Goal: Information Seeking & Learning: Learn about a topic

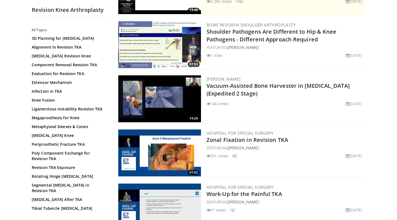
scroll to position [97, 0]
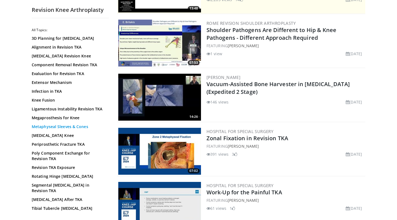
click at [63, 124] on link "Metaphyseal Sleeves & Cones" at bounding box center [69, 127] width 74 height 6
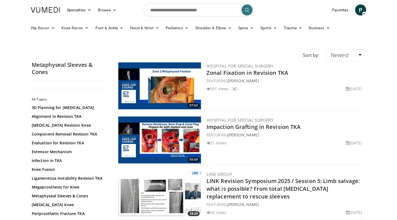
click at [342, 62] on div "07:02 Hospital for Special Surgery Zonal Fixation in Revision TKA FEATURING Bry…" at bounding box center [241, 86] width 248 height 50
click at [341, 56] on span "Newest" at bounding box center [340, 54] width 18 height 7
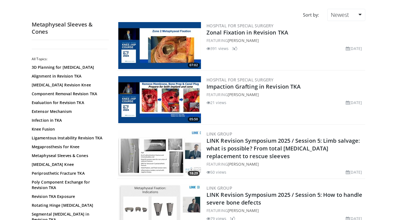
scroll to position [40, 0]
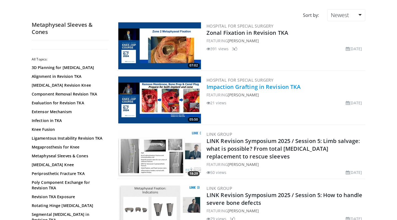
click at [257, 87] on link "Impaction Grafting in Revision TKA" at bounding box center [253, 86] width 94 height 7
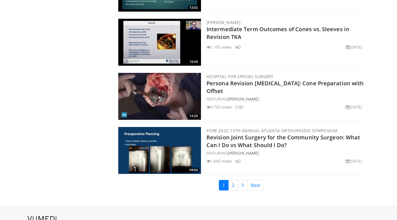
scroll to position [1232, 0]
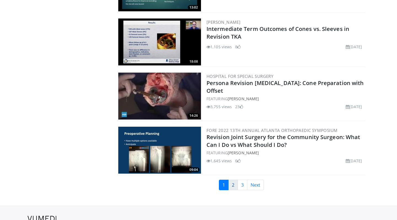
click at [232, 186] on link "2" at bounding box center [233, 184] width 10 height 10
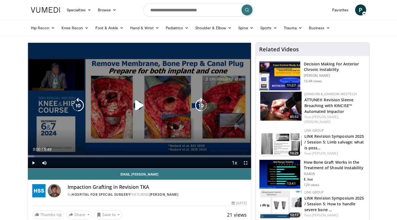
click at [202, 104] on icon "Video Player" at bounding box center [200, 105] width 15 height 15
click at [201, 107] on icon "Video Player" at bounding box center [200, 105] width 15 height 15
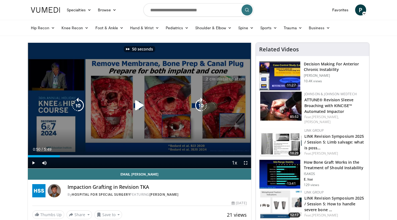
click at [201, 107] on icon "Video Player" at bounding box center [200, 105] width 15 height 15
click at [135, 105] on icon "Video Player" at bounding box center [139, 105] width 15 height 15
click at [199, 106] on icon "Video Player" at bounding box center [200, 105] width 15 height 15
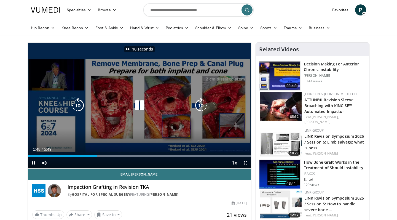
click at [199, 106] on icon "Video Player" at bounding box center [200, 105] width 15 height 15
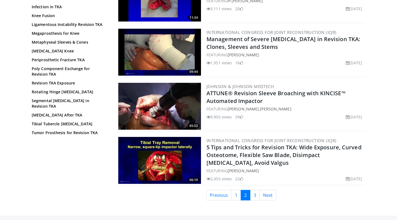
scroll to position [1228, 0]
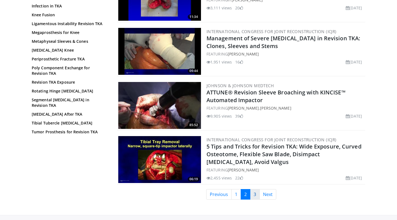
click at [255, 194] on link "3" at bounding box center [255, 194] width 10 height 10
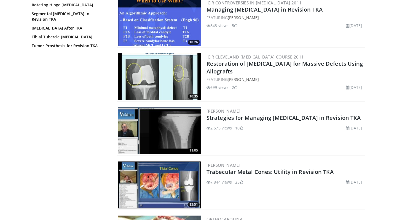
scroll to position [269, 0]
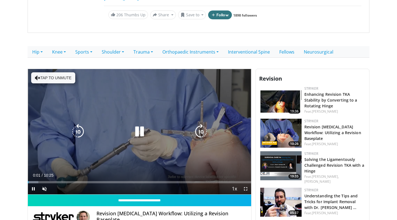
scroll to position [84, 0]
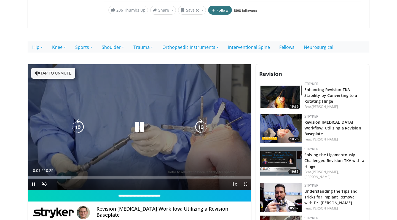
click at [50, 73] on button "Tap to unmute" at bounding box center [53, 72] width 44 height 11
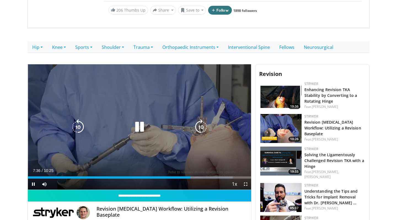
click at [140, 126] on icon "Video Player" at bounding box center [139, 126] width 15 height 15
click at [138, 127] on icon "Video Player" at bounding box center [139, 126] width 15 height 15
click at [201, 126] on icon "Video Player" at bounding box center [200, 126] width 15 height 15
click at [201, 127] on icon "Video Player" at bounding box center [200, 126] width 15 height 15
